Goal: Complete application form: Complete application form

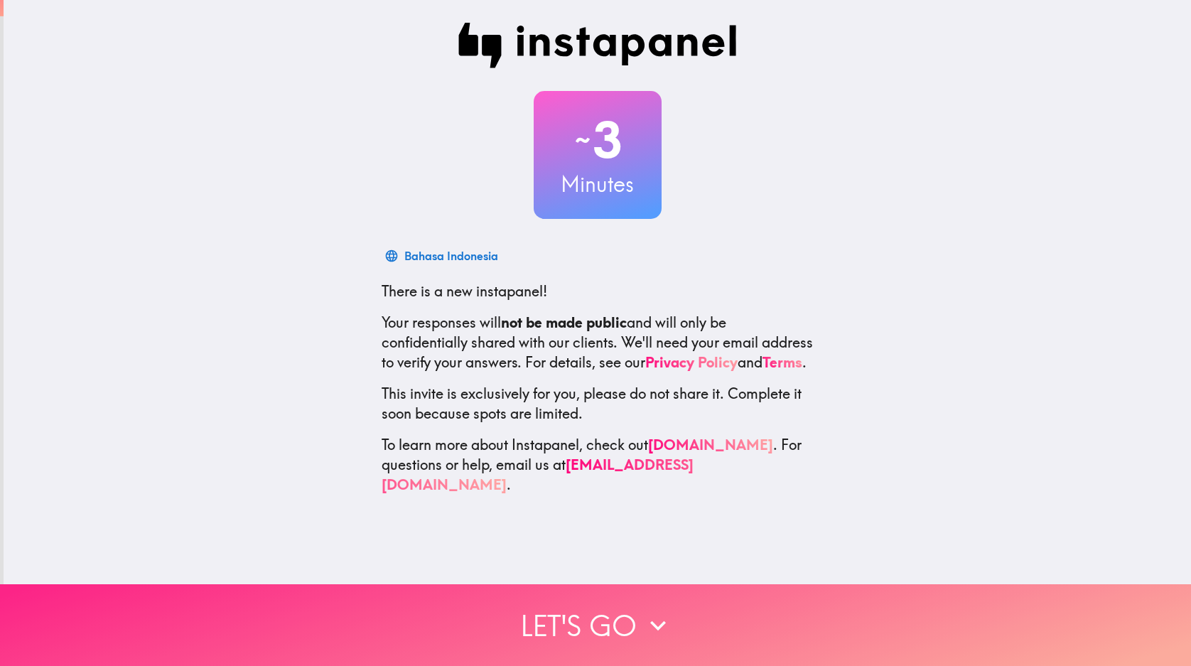
click at [595, 610] on button "Let's go" at bounding box center [595, 625] width 1191 height 82
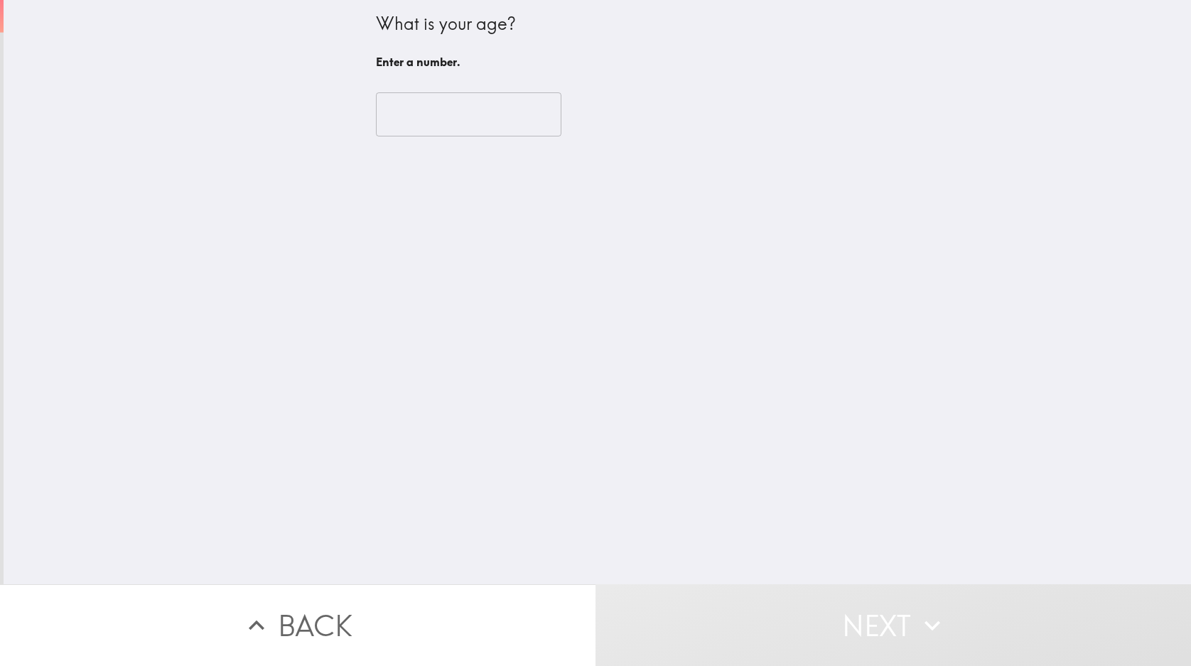
click at [444, 109] on input "number" at bounding box center [468, 114] width 185 height 44
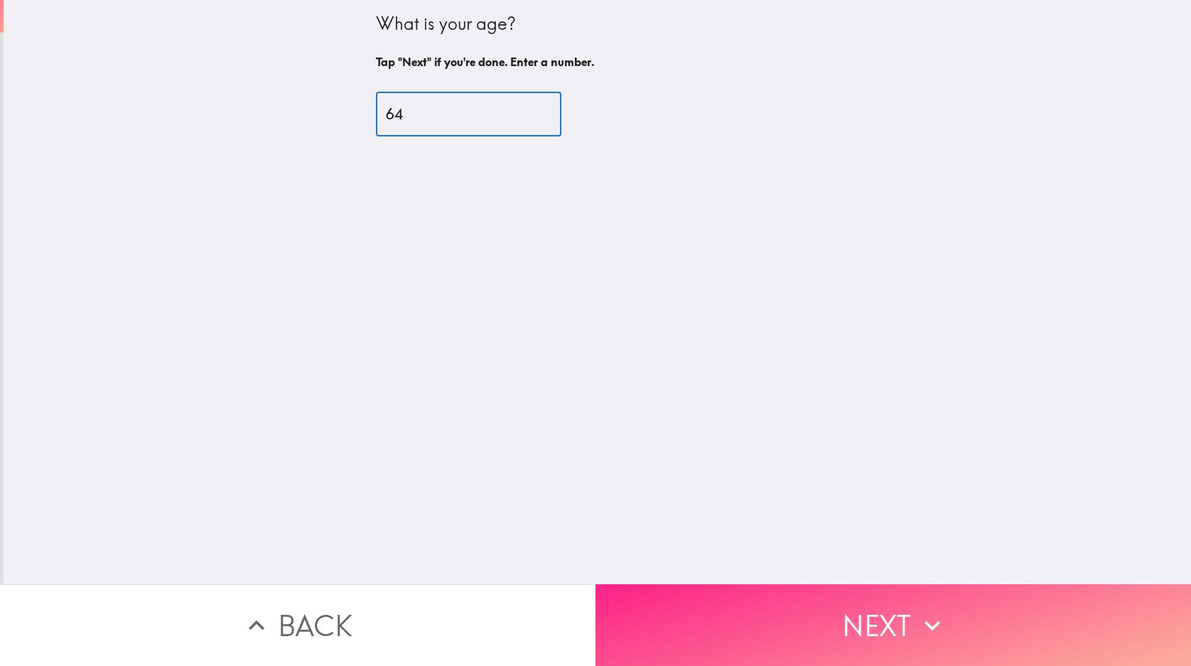
type input "64"
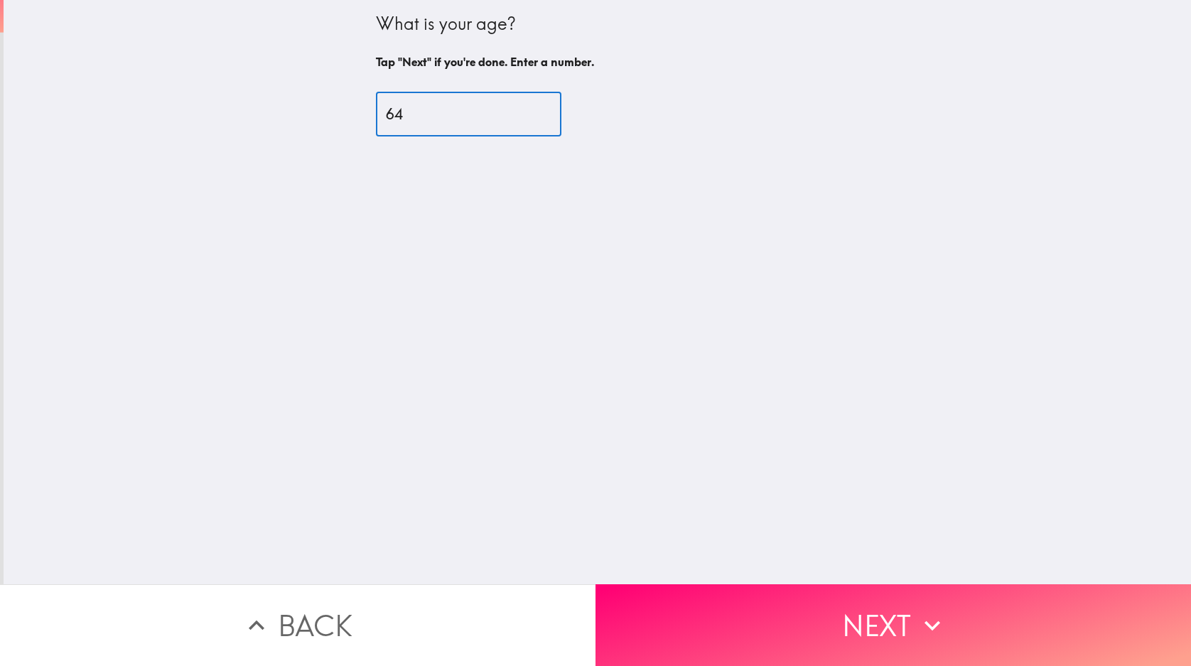
click at [843, 617] on button "Next" at bounding box center [892, 625] width 595 height 82
click at [844, 617] on div "Back Next" at bounding box center [595, 625] width 1191 height 82
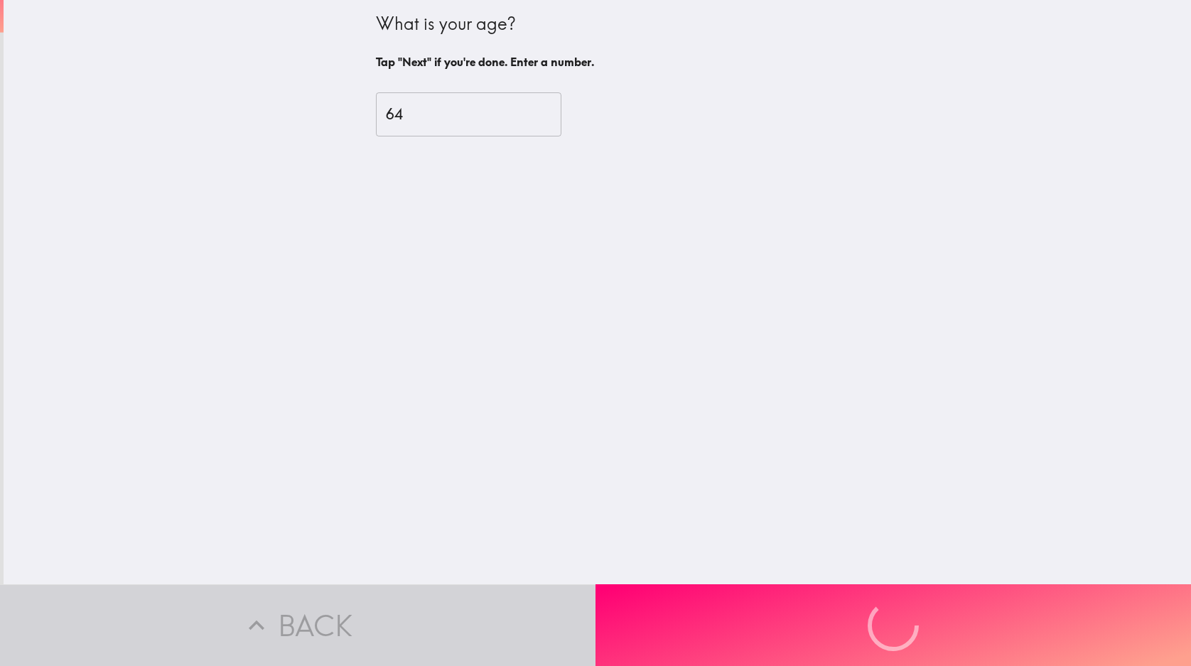
click at [844, 617] on div "Back Next" at bounding box center [595, 625] width 1191 height 82
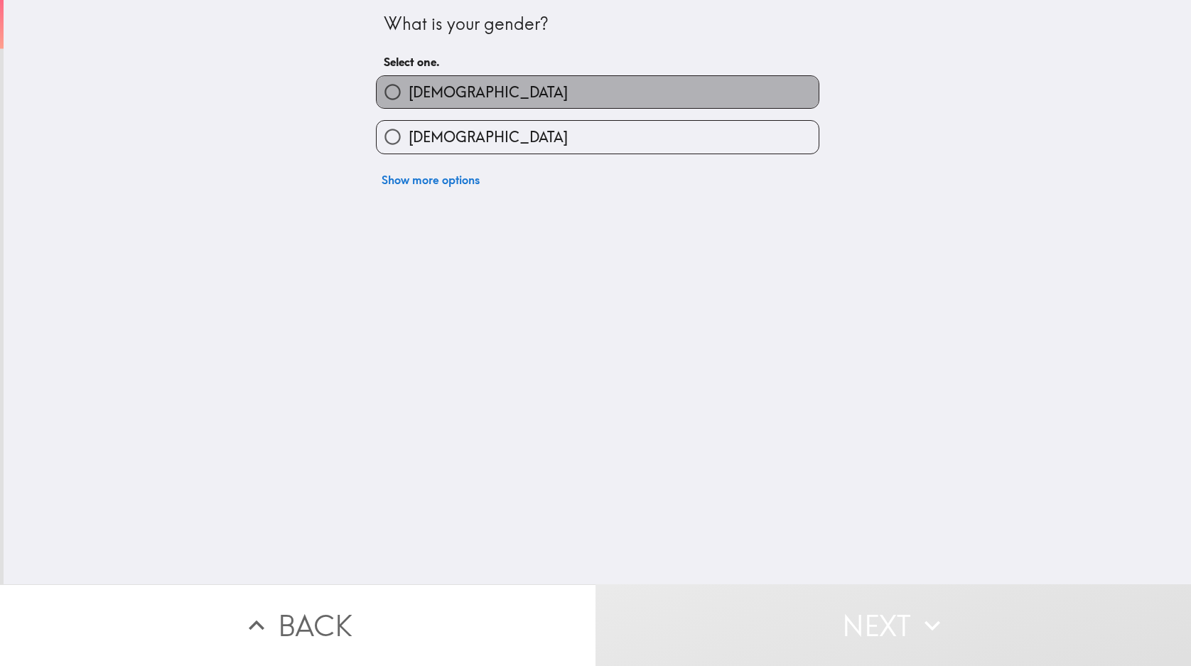
click at [485, 97] on label "[DEMOGRAPHIC_DATA]" at bounding box center [598, 92] width 442 height 32
click at [409, 97] on input "[DEMOGRAPHIC_DATA]" at bounding box center [393, 92] width 32 height 32
radio input "true"
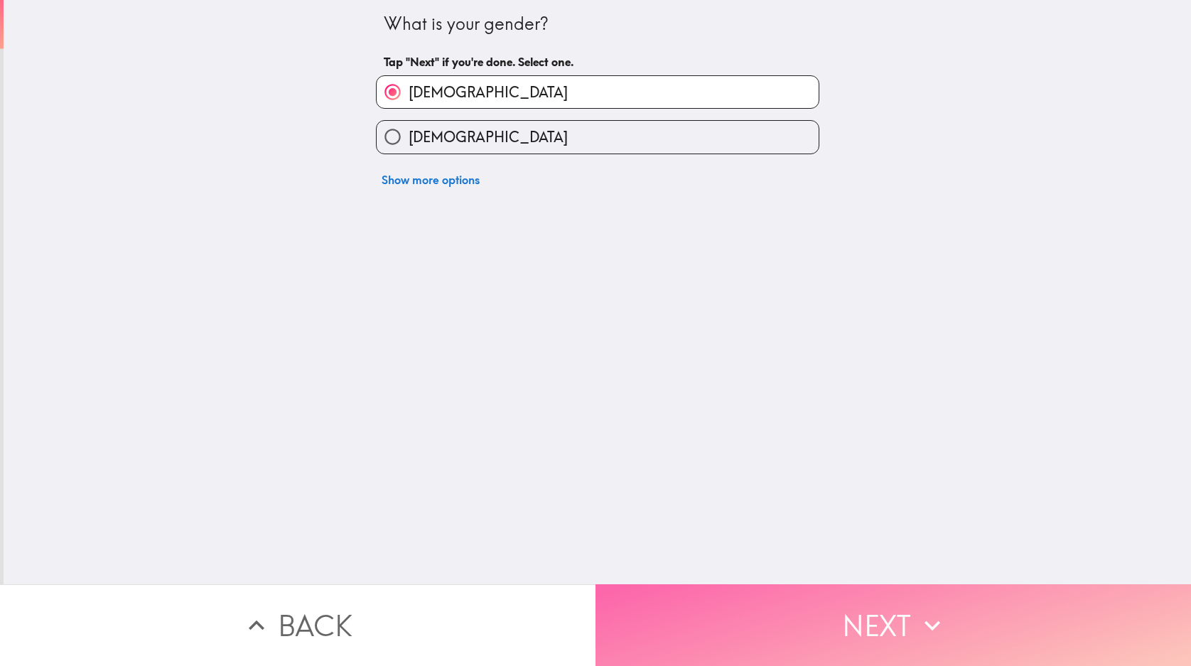
click at [895, 611] on button "Next" at bounding box center [892, 625] width 595 height 82
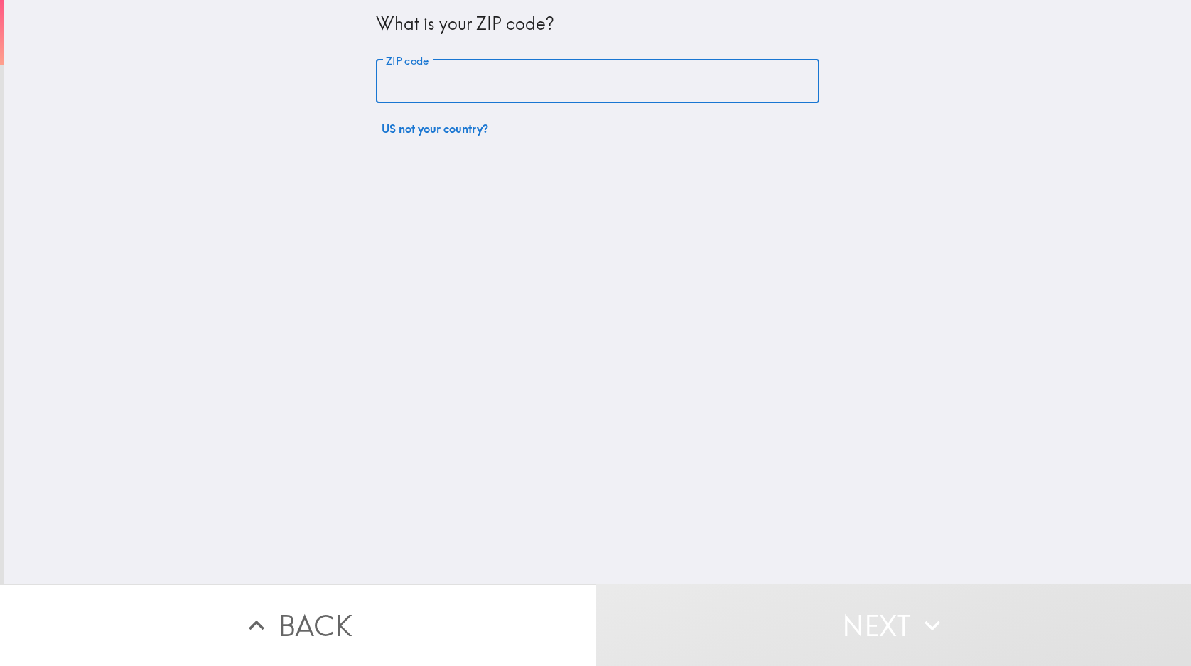
click at [465, 97] on input "ZIP code" at bounding box center [597, 82] width 443 height 44
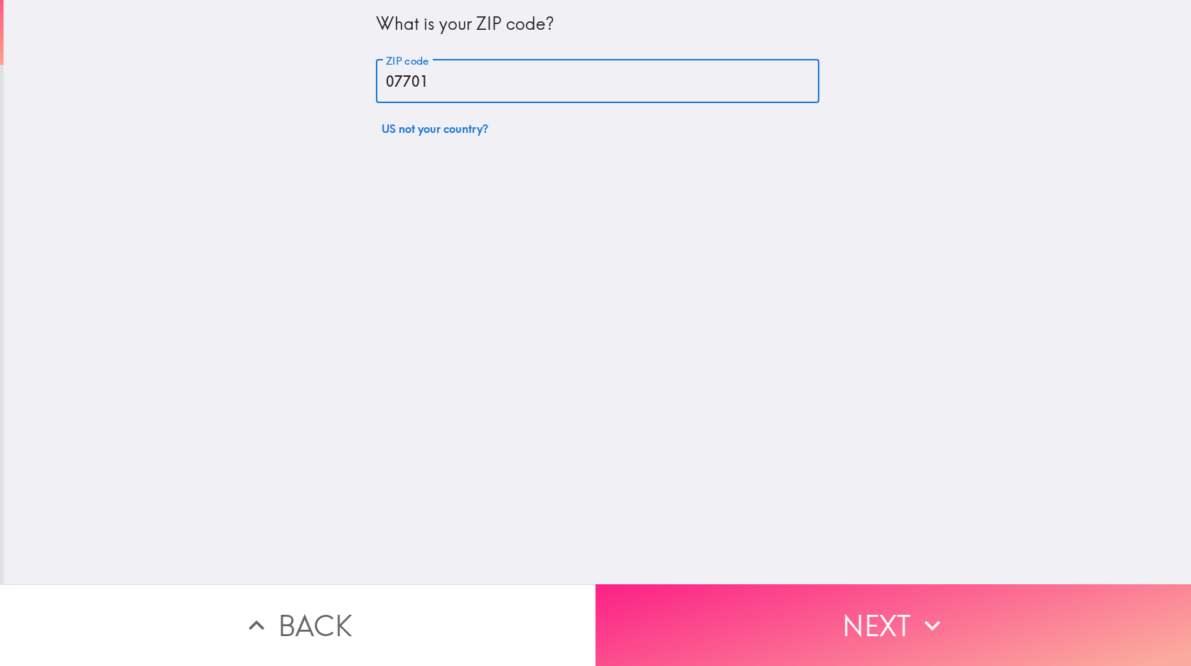
type input "07701"
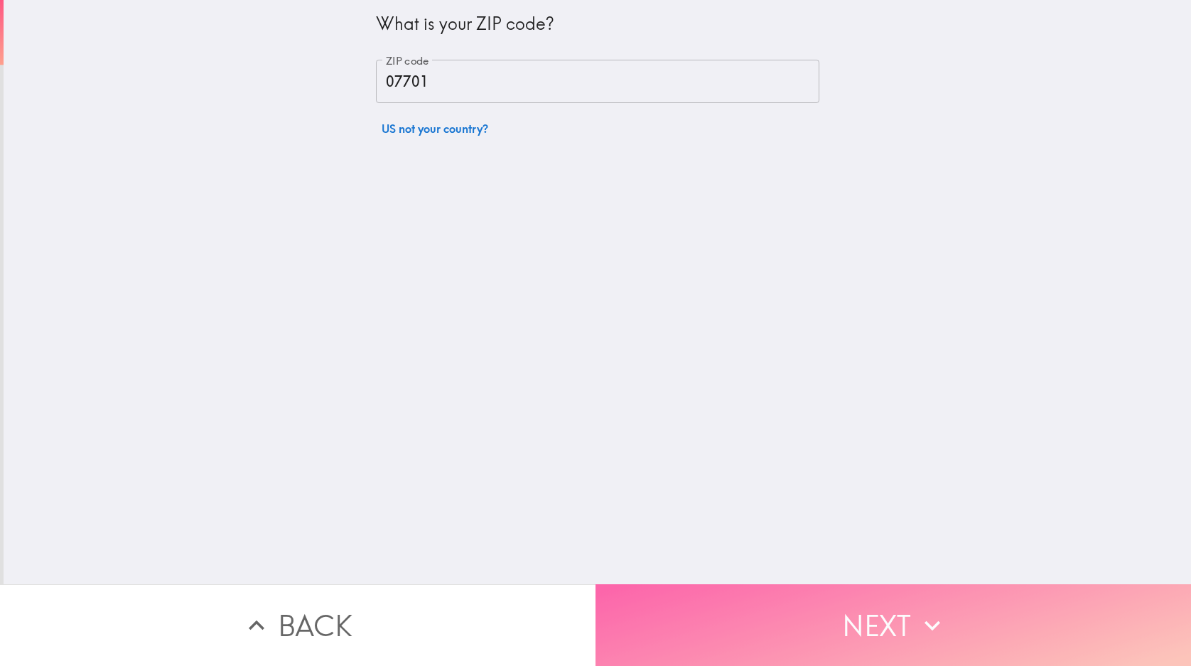
click at [855, 632] on button "Next" at bounding box center [892, 625] width 595 height 82
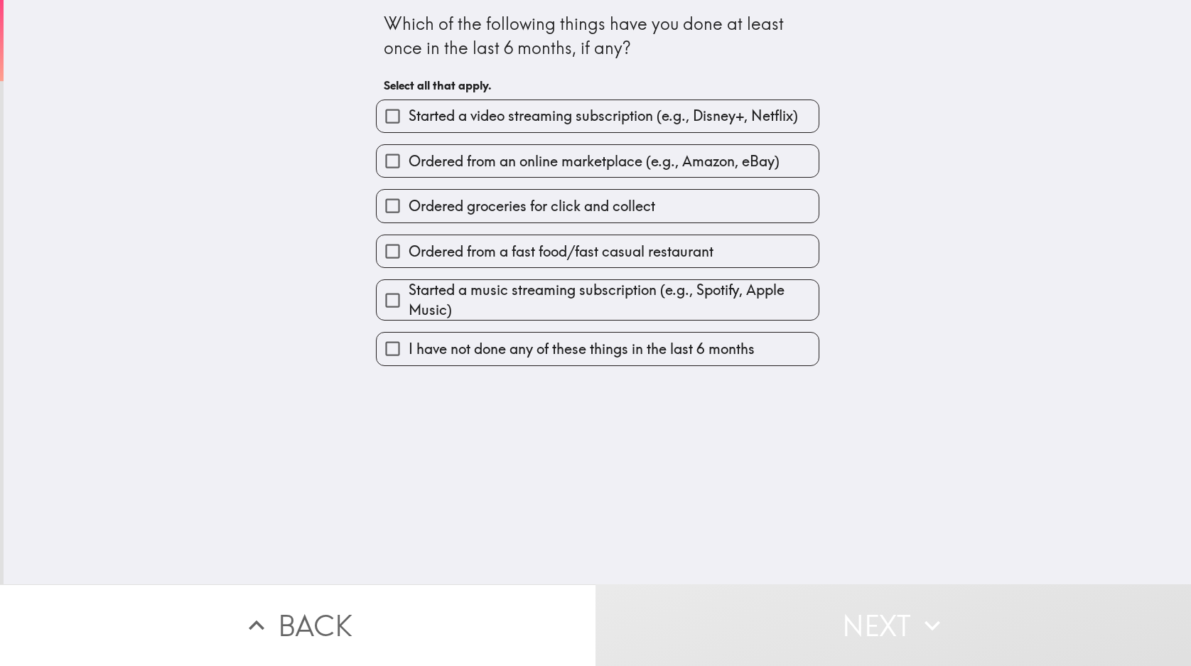
click at [498, 249] on span "Ordered from a fast food/fast casual restaurant" at bounding box center [561, 252] width 305 height 20
click at [409, 249] on input "Ordered from a fast food/fast casual restaurant" at bounding box center [393, 251] width 32 height 32
checkbox input "true"
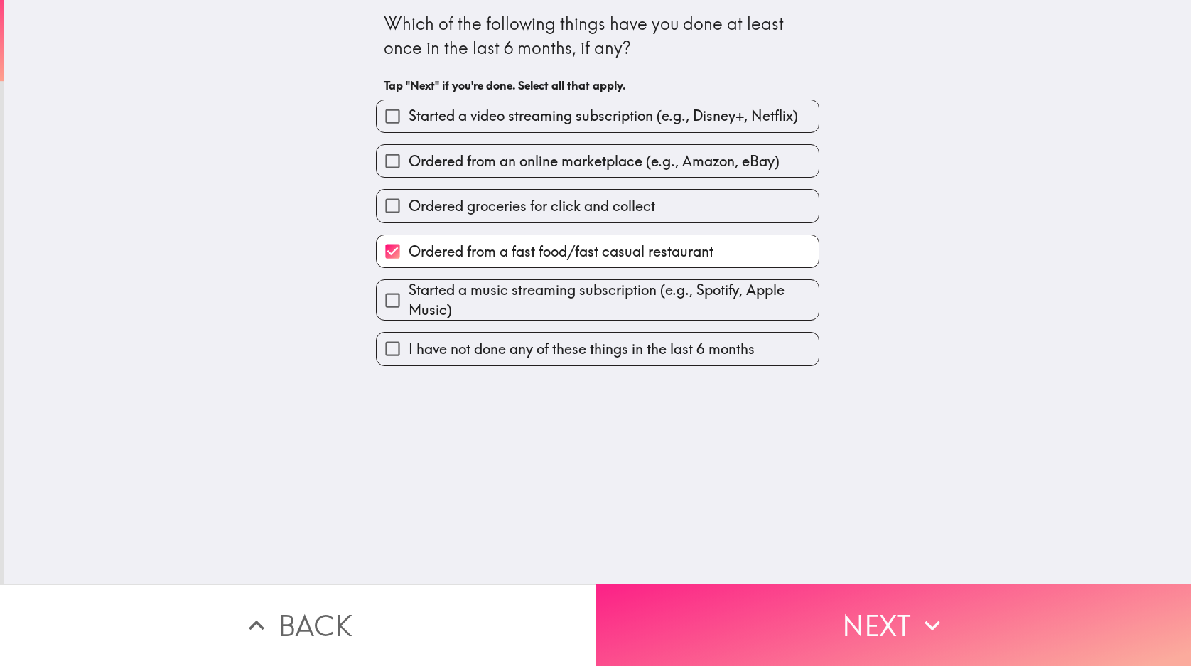
click at [868, 586] on button "Next" at bounding box center [892, 625] width 595 height 82
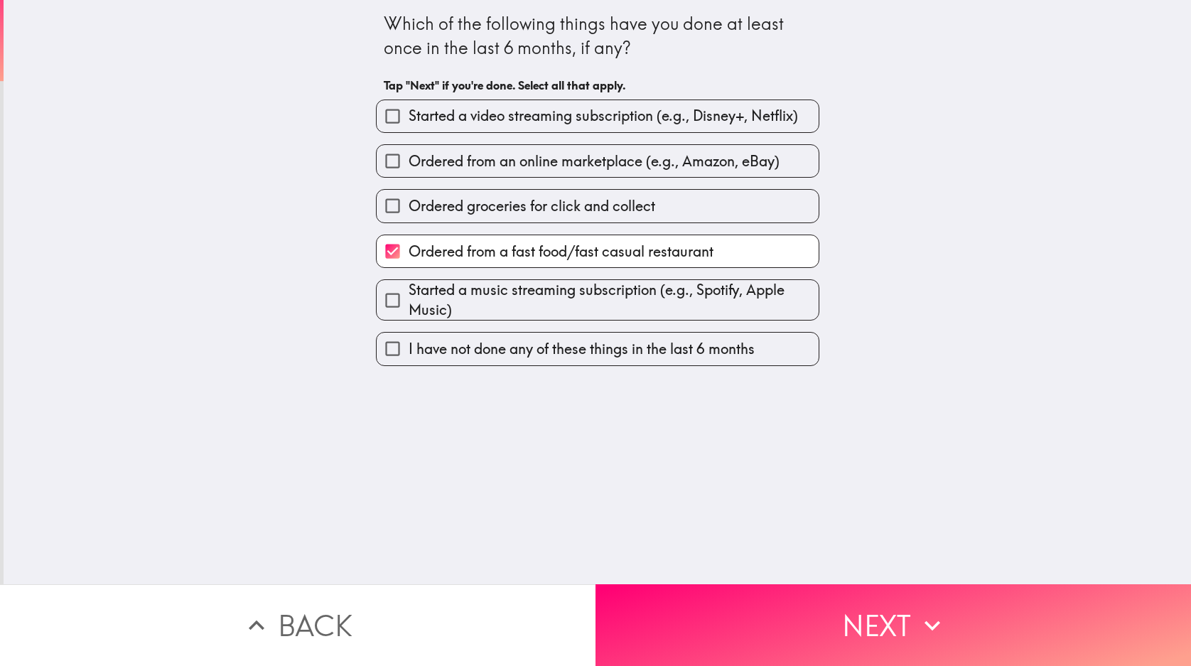
click at [868, 586] on div "Back Next" at bounding box center [595, 625] width 1191 height 82
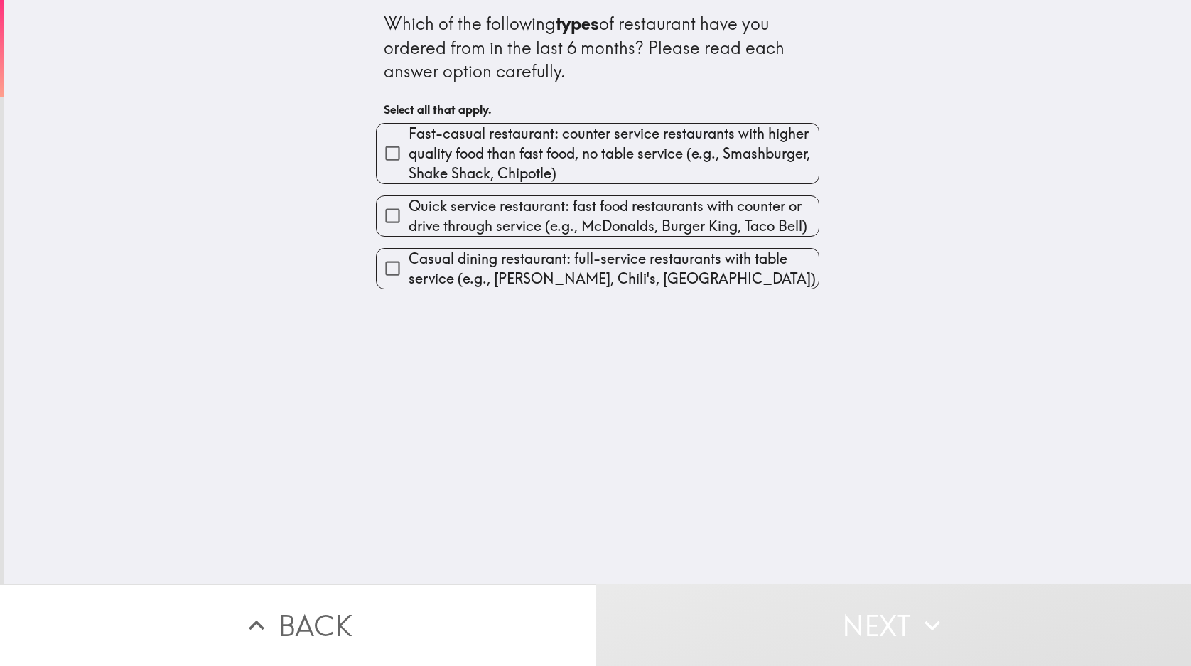
click at [681, 279] on span "Casual dining restaurant: full-service restaurants with table service (e.g., [P…" at bounding box center [614, 269] width 410 height 40
click at [409, 279] on input "Casual dining restaurant: full-service restaurants with table service (e.g., [P…" at bounding box center [393, 268] width 32 height 32
checkbox input "true"
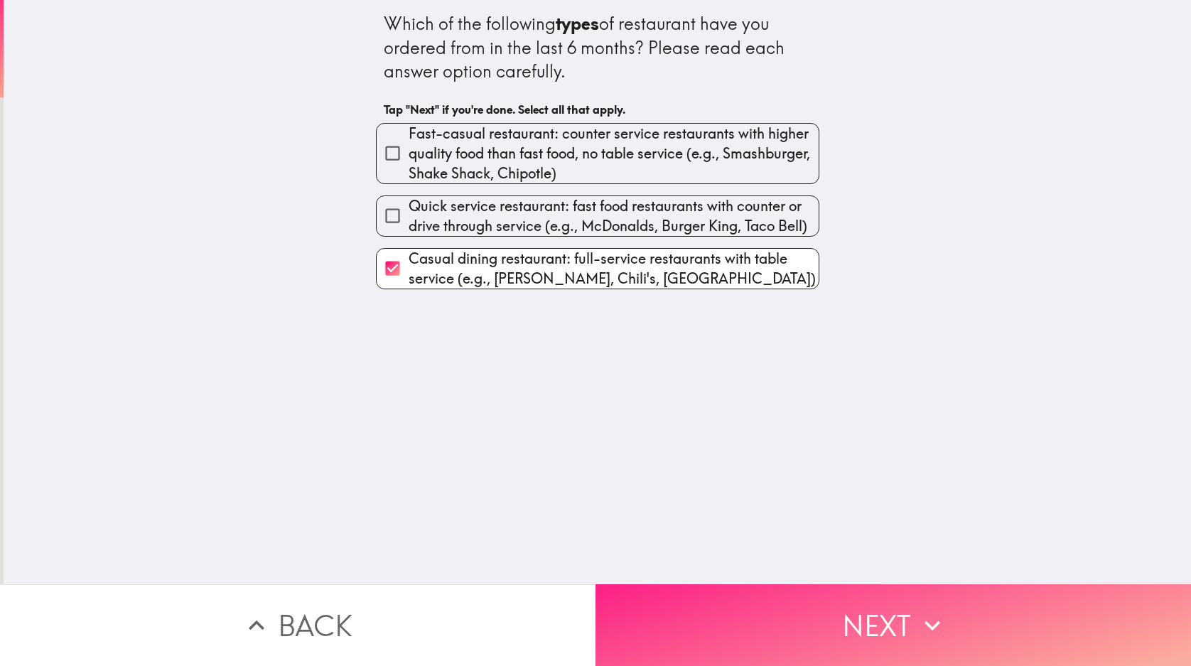
click at [877, 614] on button "Next" at bounding box center [892, 625] width 595 height 82
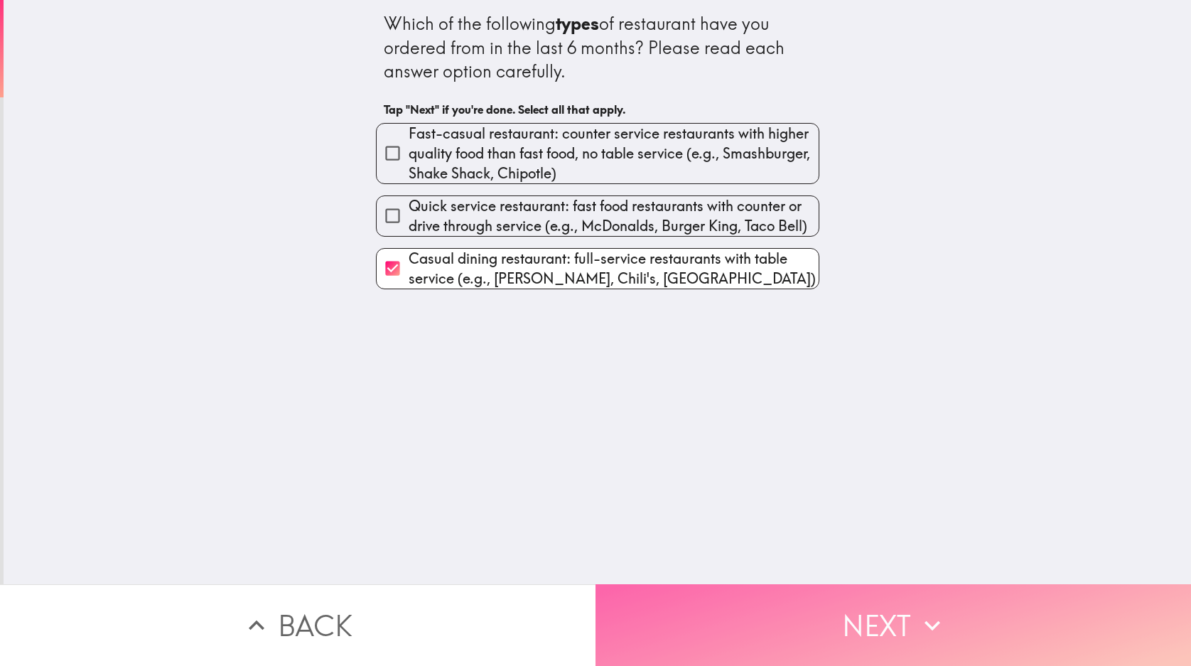
click at [876, 612] on button "Next" at bounding box center [892, 625] width 595 height 82
